Goal: Task Accomplishment & Management: Manage account settings

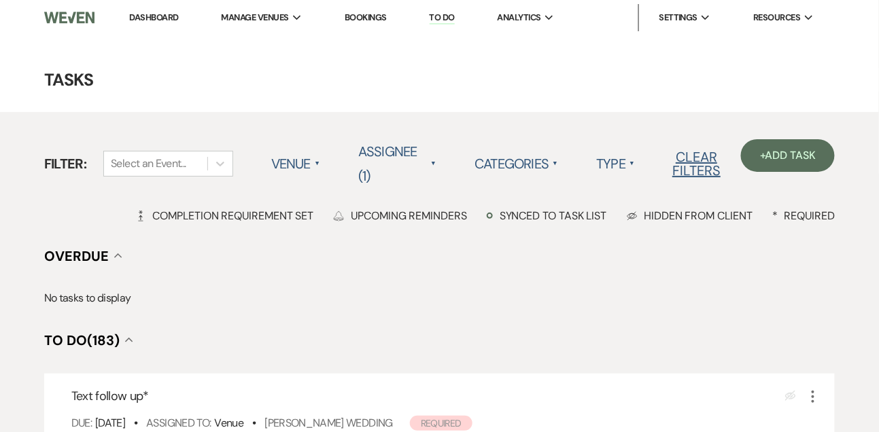
click at [153, 20] on link "Dashboard" at bounding box center [153, 18] width 49 height 12
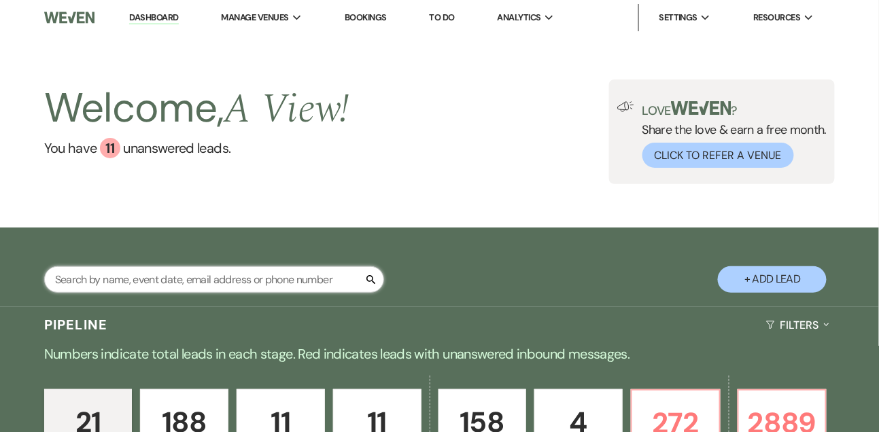
click at [182, 283] on input "text" at bounding box center [214, 279] width 340 height 27
type input "[PERSON_NAME]"
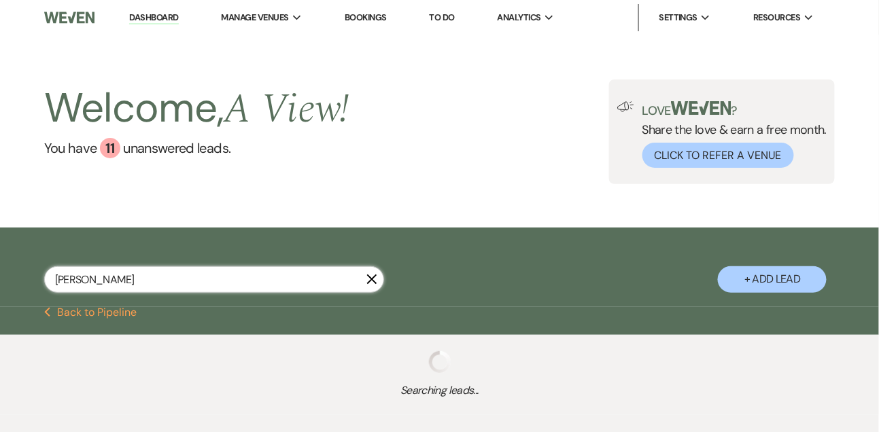
select select "8"
select select "4"
select select "9"
select select "8"
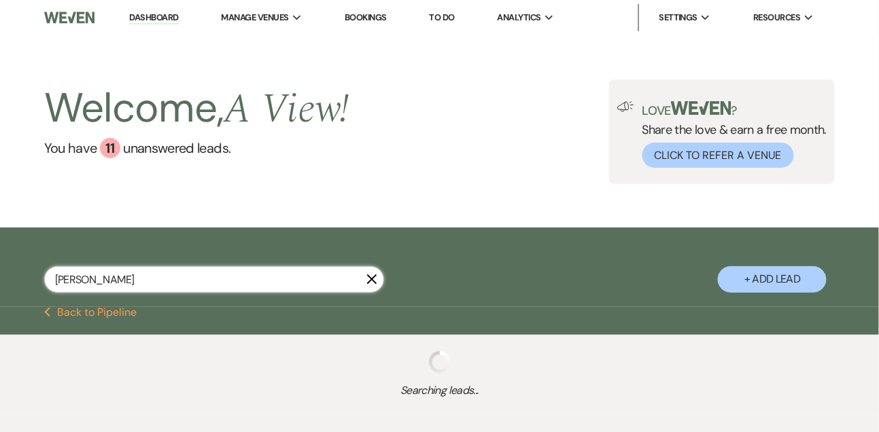
select select "4"
select select "8"
select select "5"
select select "8"
select select "4"
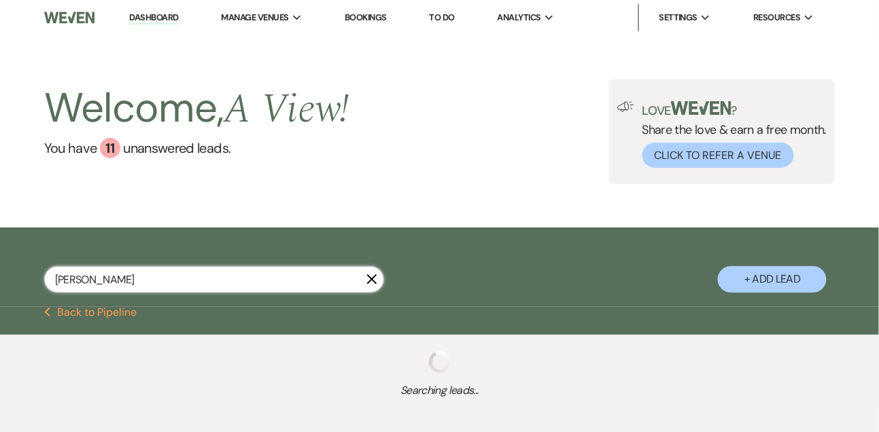
select select "8"
select select "4"
select select "8"
select select "5"
select select "8"
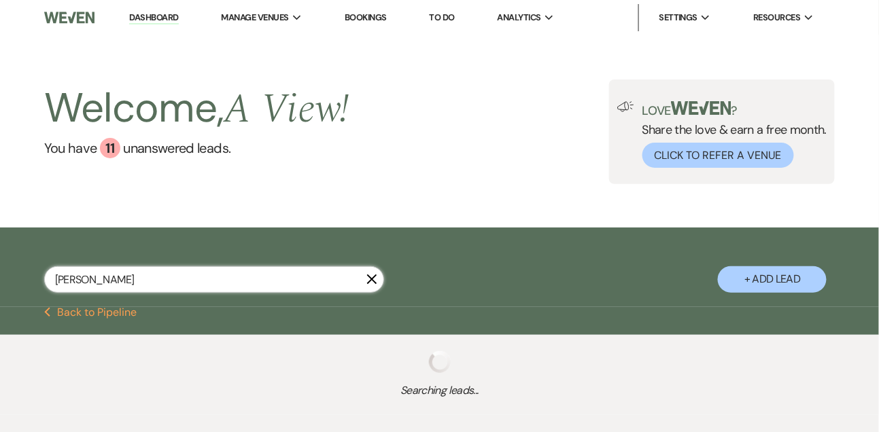
select select "8"
select select "5"
select select "8"
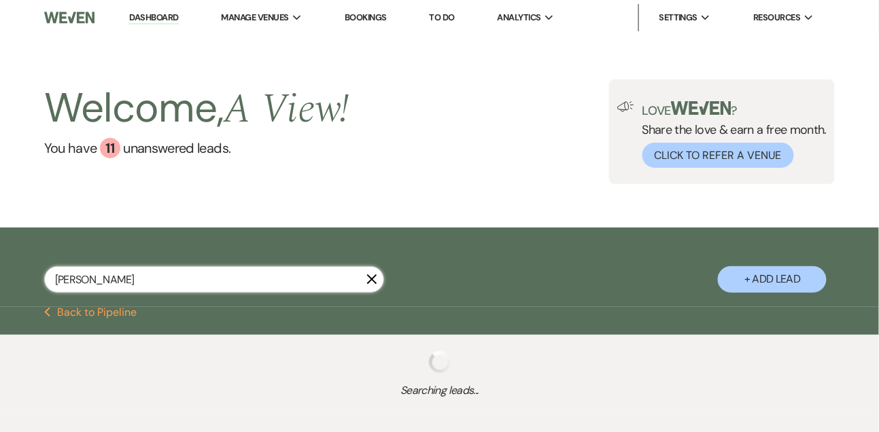
select select "5"
select select "8"
select select "4"
select select "8"
select select "4"
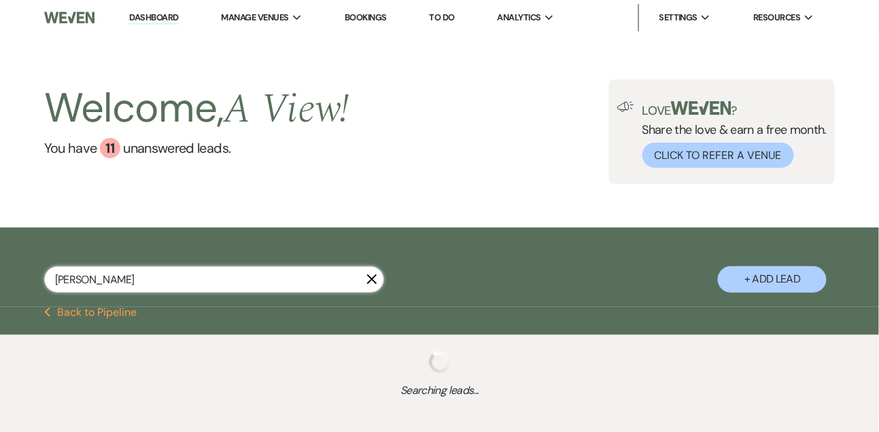
select select "8"
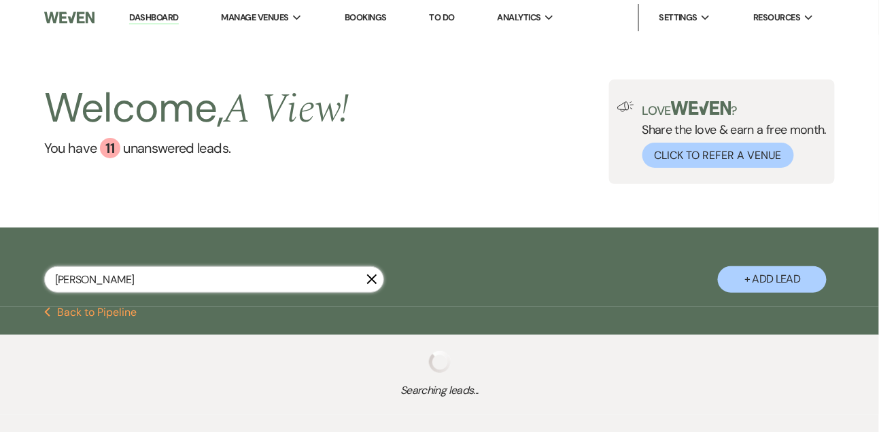
select select "8"
select select "4"
select select "8"
select select "4"
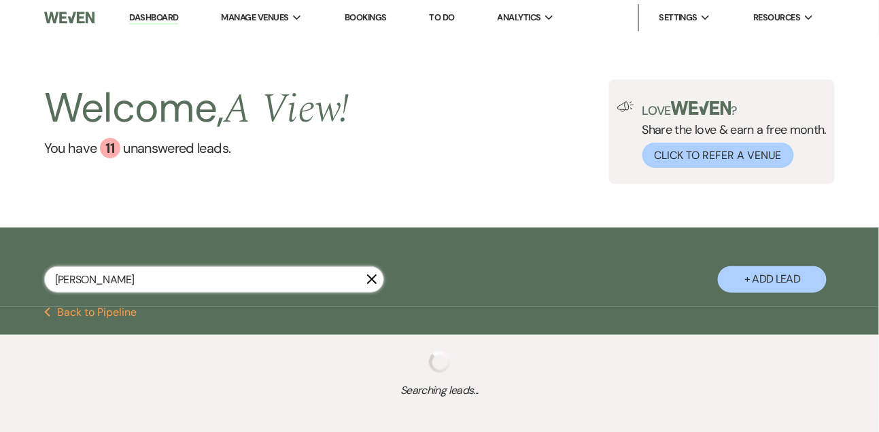
select select "8"
select select "4"
select select "8"
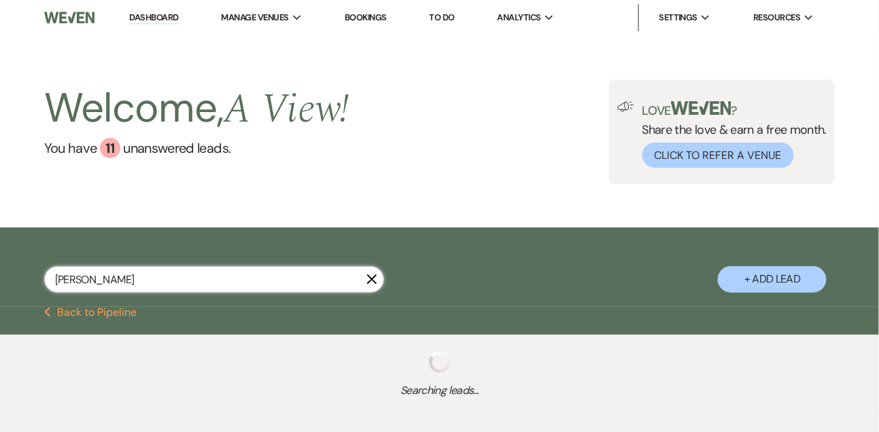
select select "8"
select select "5"
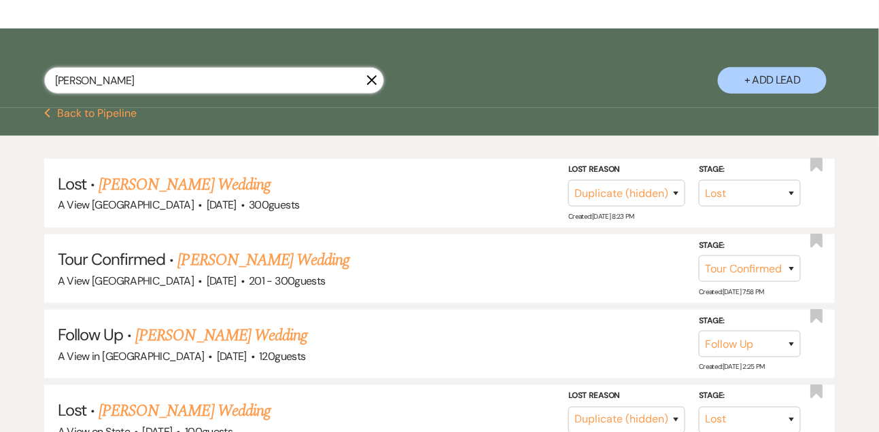
scroll to position [251, 0]
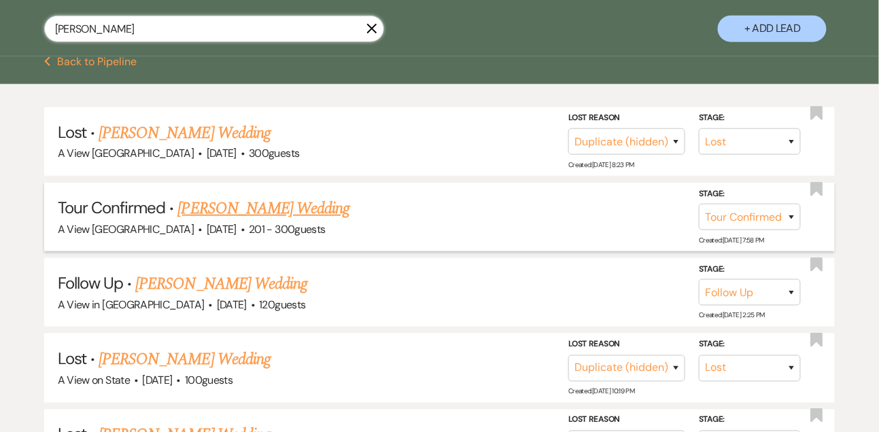
type input "[PERSON_NAME]"
click at [290, 217] on link "[PERSON_NAME] Wedding" at bounding box center [264, 208] width 172 height 24
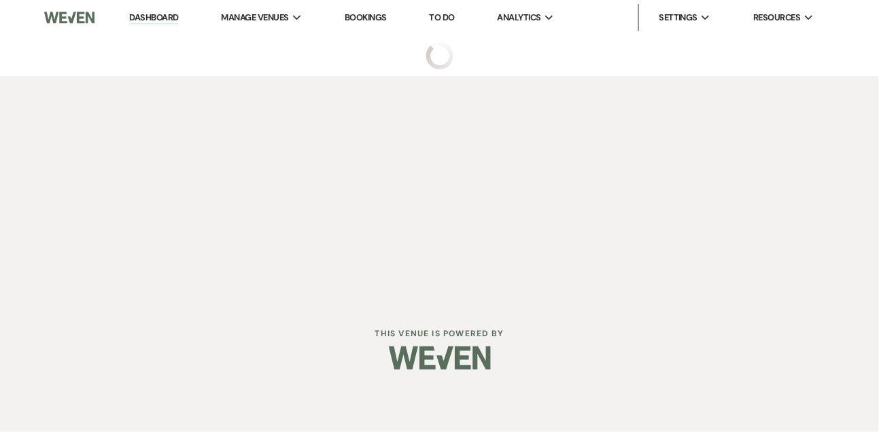
select select "4"
select select "2"
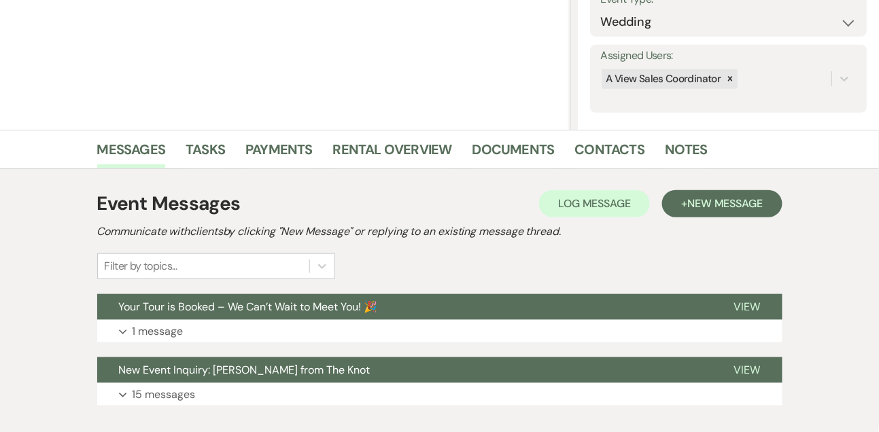
scroll to position [250, 0]
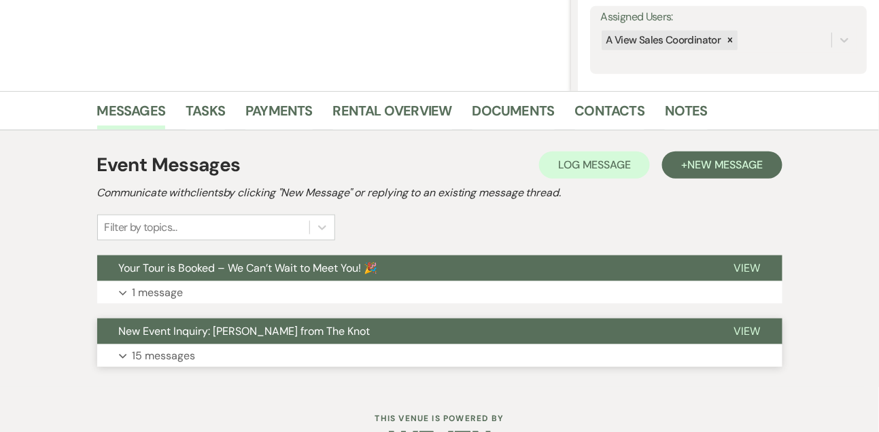
click at [161, 349] on p "15 messages" at bounding box center [164, 356] width 63 height 18
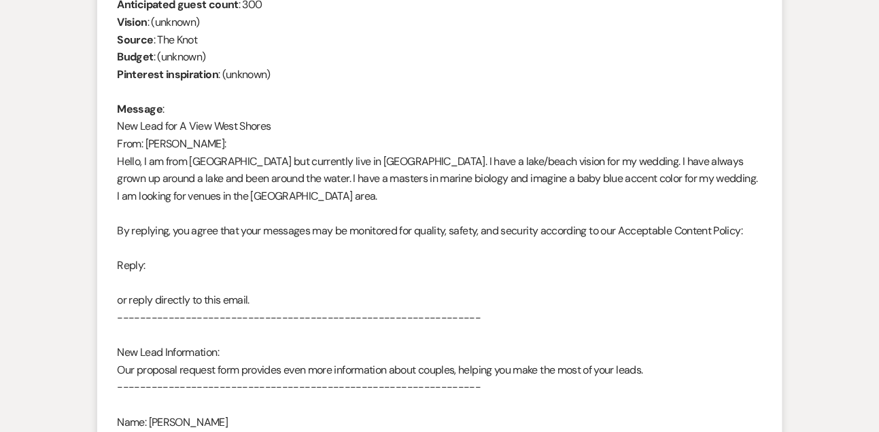
scroll to position [681, 0]
